Goal: Navigation & Orientation: Find specific page/section

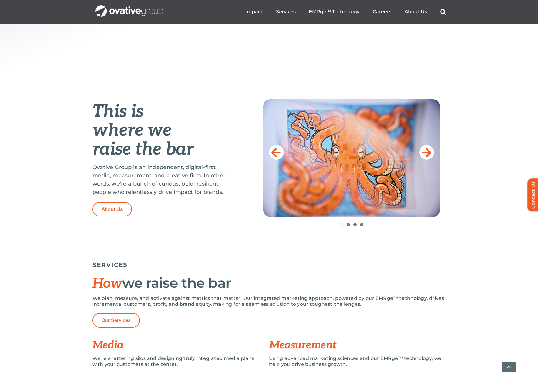
scroll to position [265, 0]
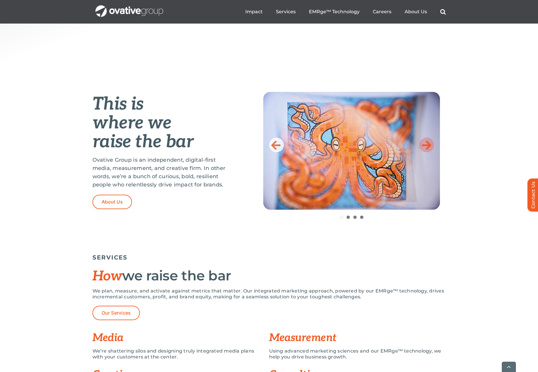
click at [427, 145] on icon at bounding box center [426, 145] width 9 height 12
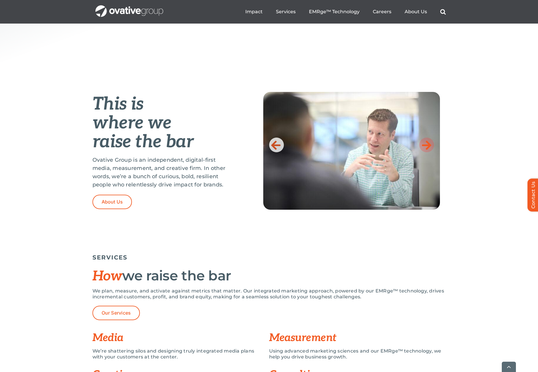
click at [427, 145] on icon at bounding box center [426, 145] width 9 height 12
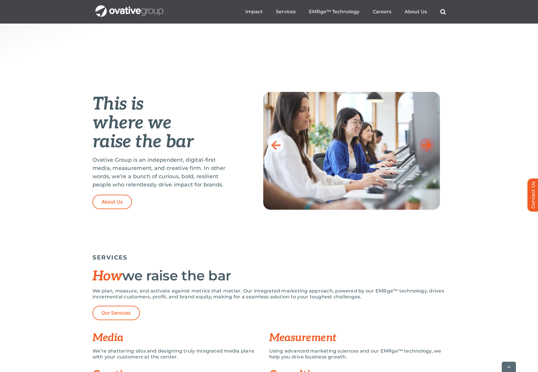
click at [427, 145] on icon at bounding box center [426, 145] width 9 height 12
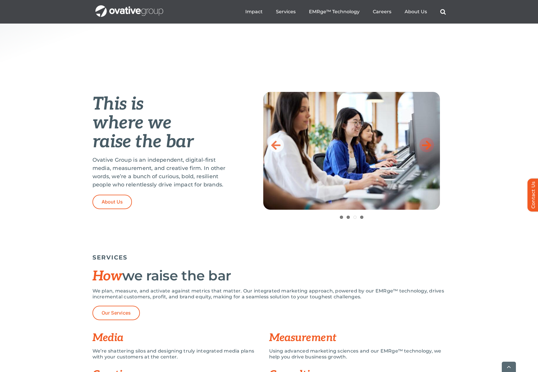
click at [432, 145] on link at bounding box center [426, 144] width 15 height 15
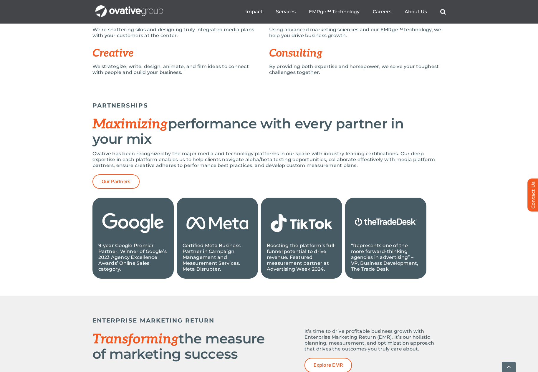
scroll to position [589, 0]
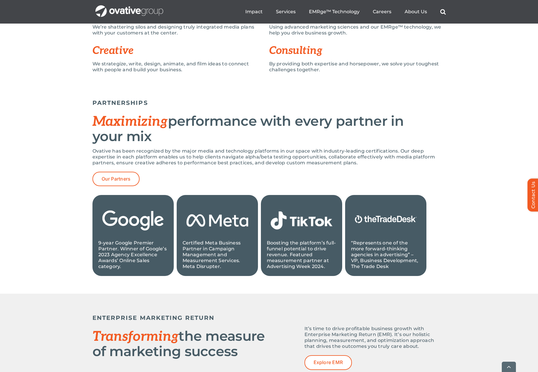
click at [244, 146] on div "PARTNERSHIPS Maximizing performance with every partner in your mix Ovative has …" at bounding box center [268, 186] width 353 height 180
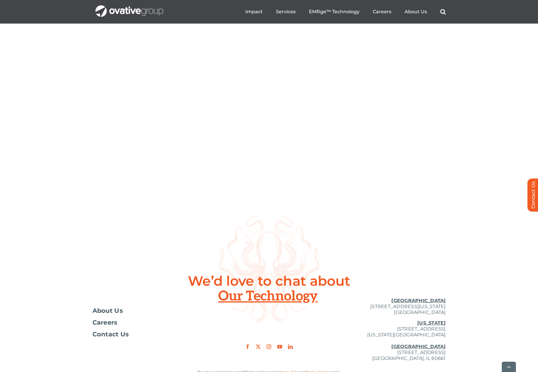
scroll to position [2150, 0]
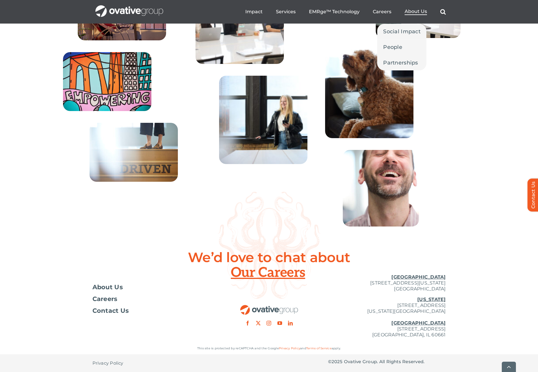
click at [421, 9] on span "About Us" at bounding box center [415, 12] width 22 height 6
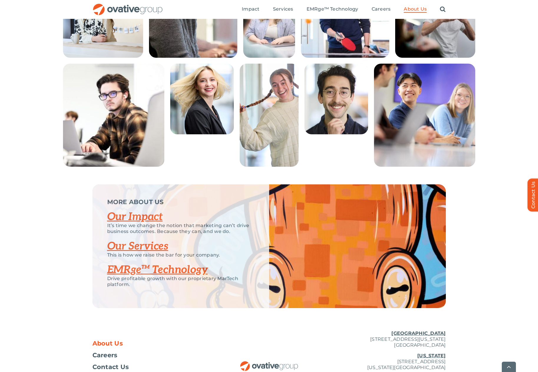
scroll to position [1137, 0]
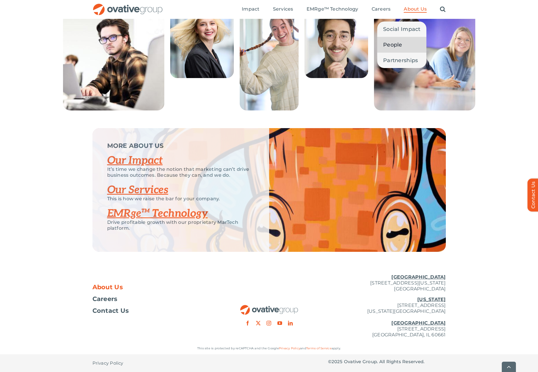
click at [408, 42] on link "People" at bounding box center [401, 44] width 49 height 15
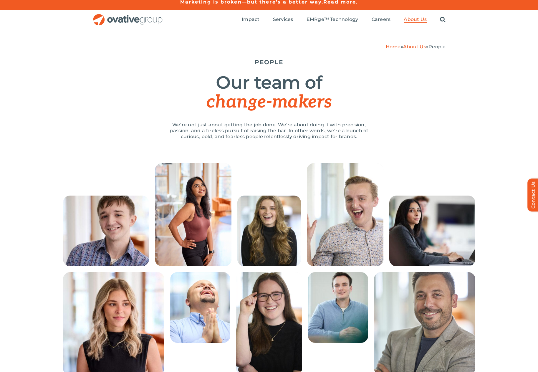
scroll to position [294, 0]
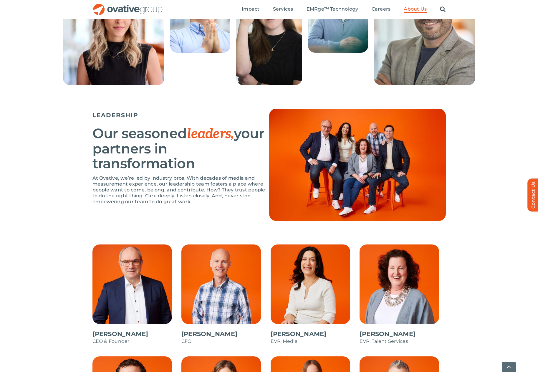
click at [219, 182] on p "At Ovative, we’re led by industry pros. With decades of media and measurement e…" at bounding box center [180, 189] width 177 height 29
